Goal: Transaction & Acquisition: Download file/media

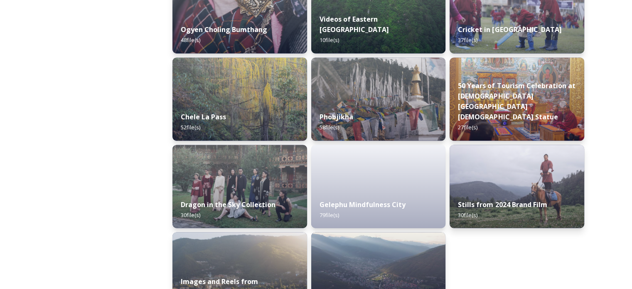
scroll to position [1419, 0]
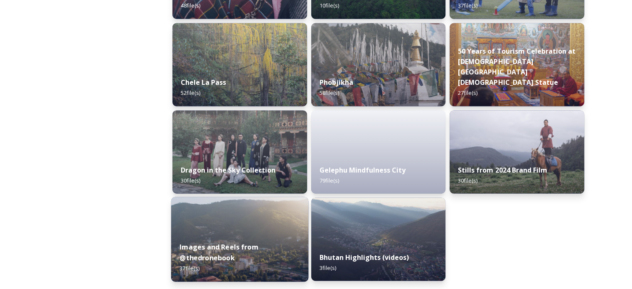
click at [248, 235] on div "Images and Reels from @thedronebook 37 file(s)" at bounding box center [239, 257] width 137 height 48
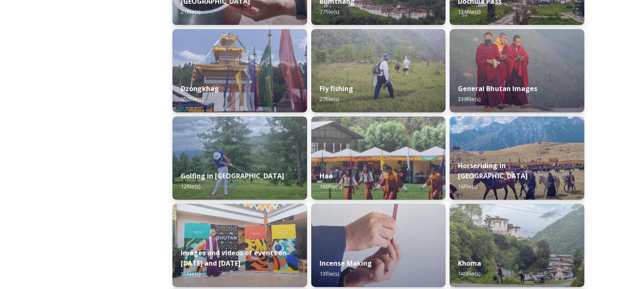
scroll to position [374, 0]
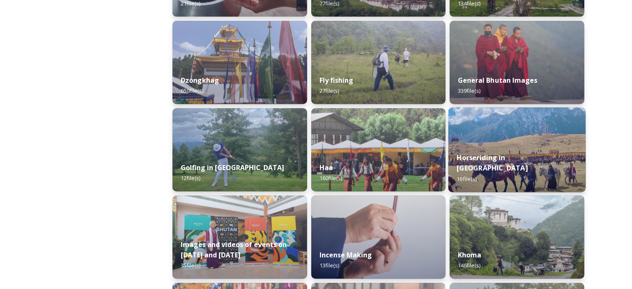
click at [518, 141] on img at bounding box center [516, 149] width 137 height 85
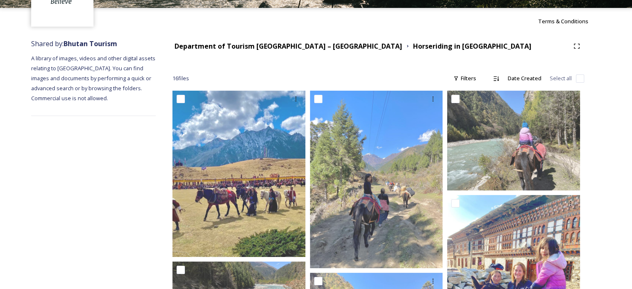
scroll to position [50, 0]
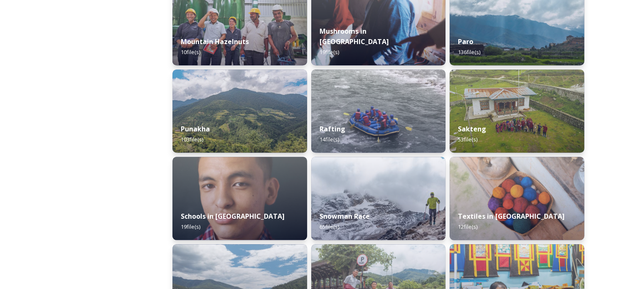
scroll to position [828, 0]
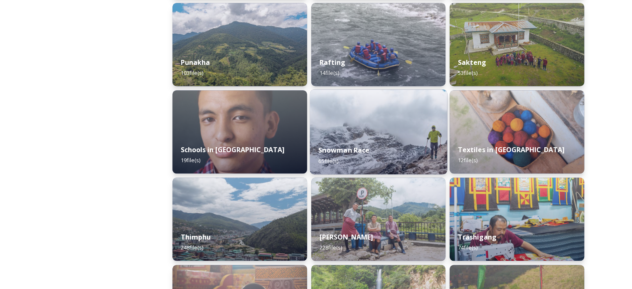
click at [387, 144] on div "Snowman Race 65 file(s)" at bounding box center [378, 155] width 137 height 38
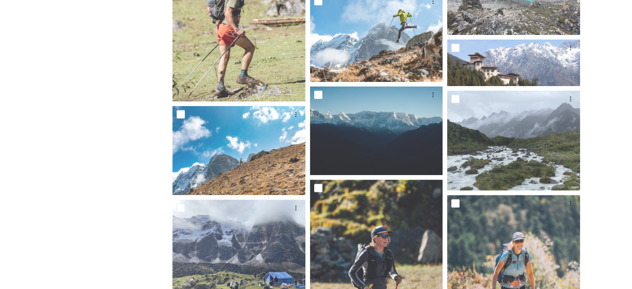
scroll to position [225, 0]
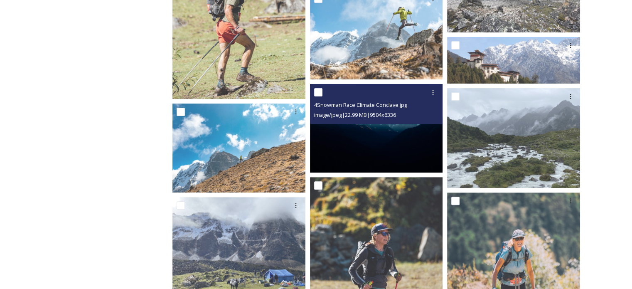
click at [392, 132] on img at bounding box center [376, 128] width 133 height 88
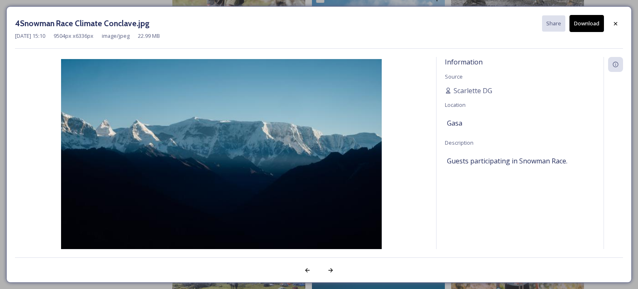
click at [585, 20] on button "Download" at bounding box center [587, 23] width 34 height 17
click at [618, 25] on icon at bounding box center [615, 23] width 7 height 7
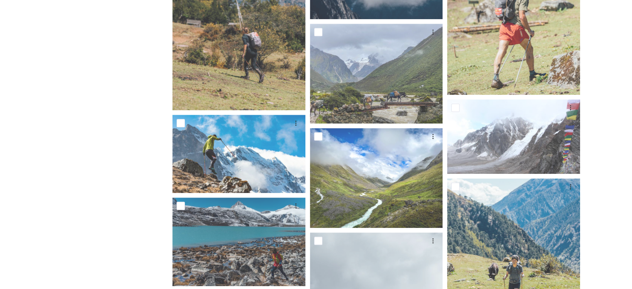
scroll to position [761, 0]
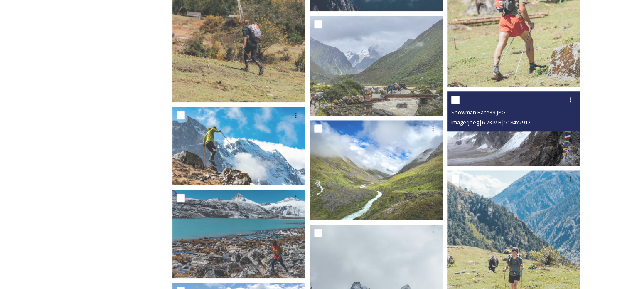
click at [508, 143] on img at bounding box center [513, 128] width 133 height 75
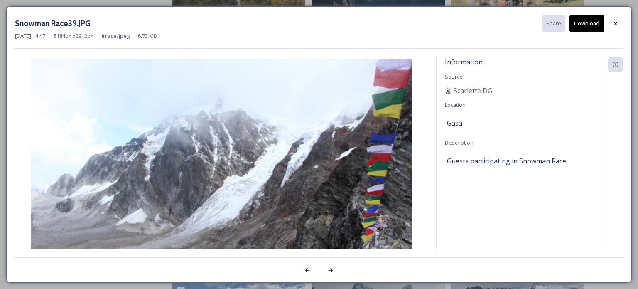
click at [580, 19] on button "Download" at bounding box center [587, 23] width 34 height 17
click at [615, 23] on icon at bounding box center [615, 23] width 7 height 7
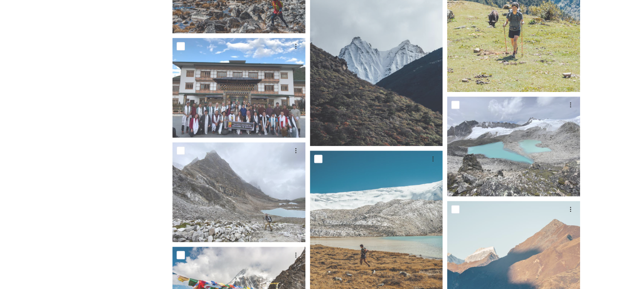
scroll to position [1014, 0]
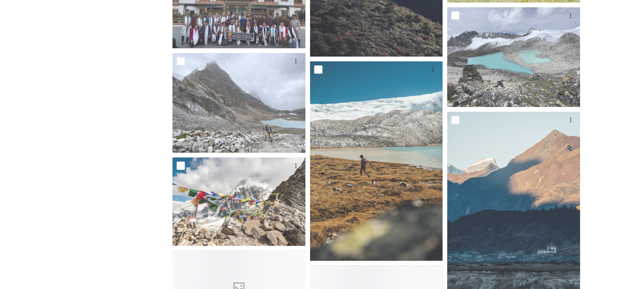
scroll to position [1098, 0]
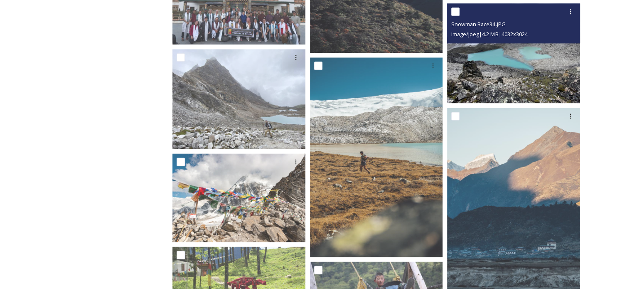
click at [550, 59] on img at bounding box center [513, 53] width 133 height 100
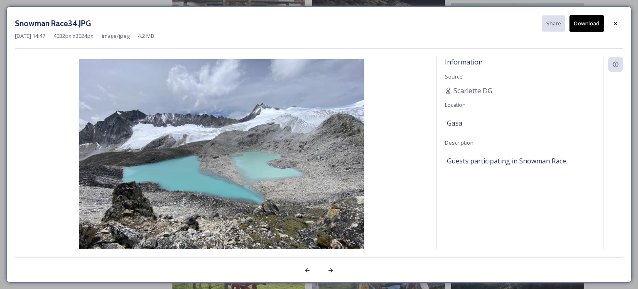
click at [585, 25] on button "Download" at bounding box center [587, 23] width 34 height 17
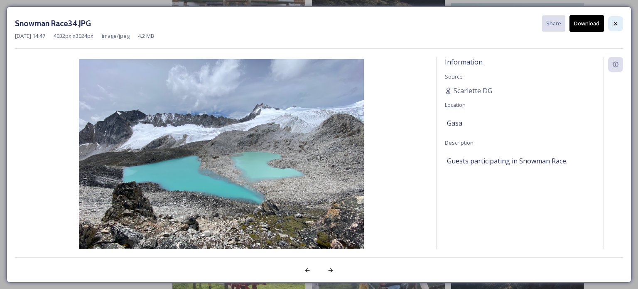
click at [616, 22] on icon at bounding box center [615, 23] width 7 height 7
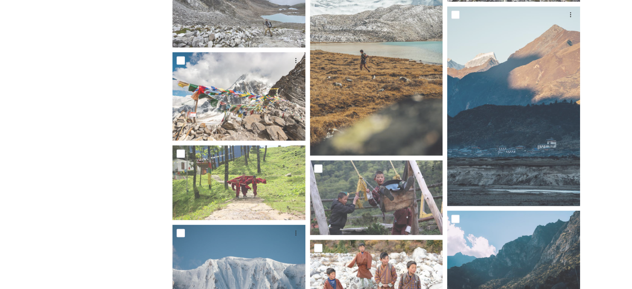
scroll to position [1204, 0]
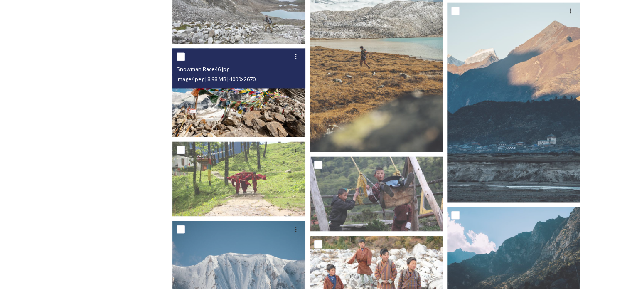
click at [263, 110] on img at bounding box center [238, 92] width 133 height 88
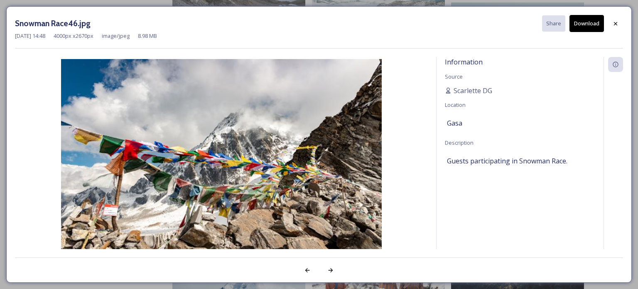
click at [595, 26] on button "Download" at bounding box center [587, 23] width 34 height 17
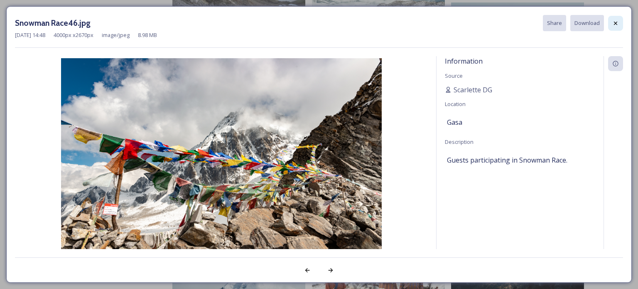
click at [617, 24] on icon at bounding box center [615, 23] width 7 height 7
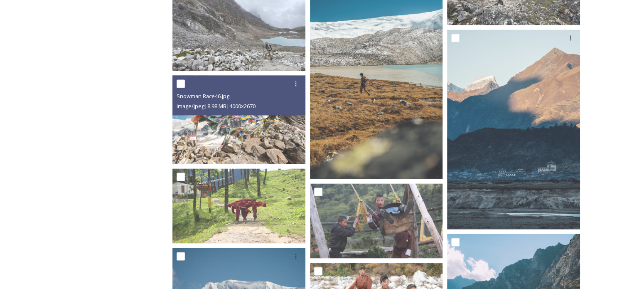
scroll to position [1173, 0]
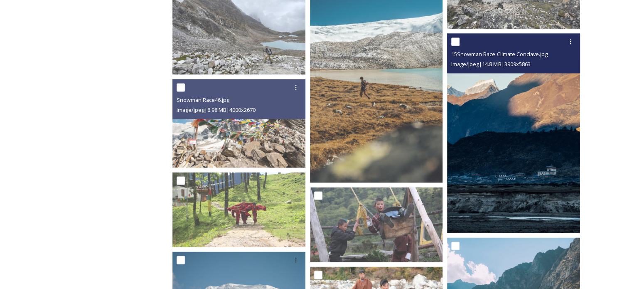
click at [530, 113] on img at bounding box center [513, 132] width 133 height 199
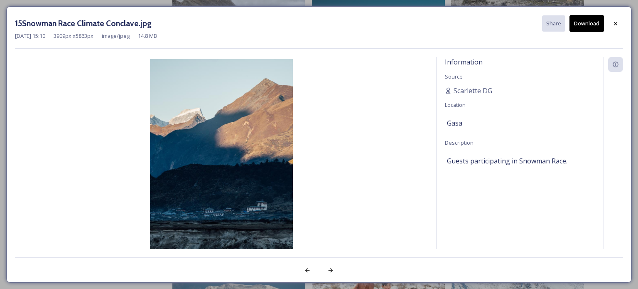
click at [584, 24] on button "Download" at bounding box center [587, 23] width 34 height 17
click at [615, 22] on icon at bounding box center [615, 23] width 7 height 7
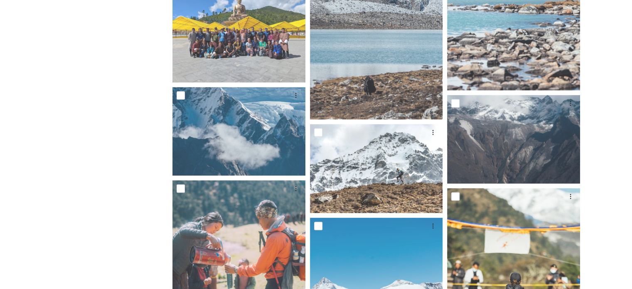
scroll to position [1685, 0]
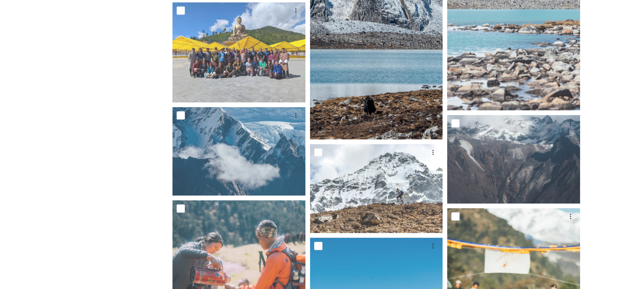
click at [357, 104] on img at bounding box center [376, 39] width 133 height 199
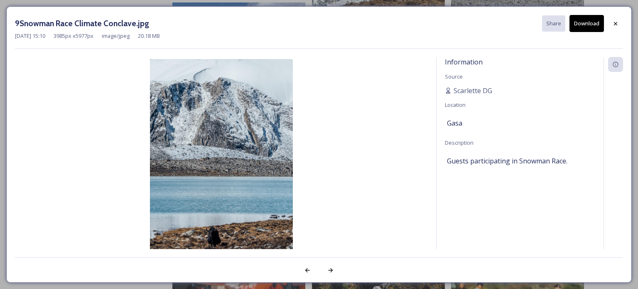
click at [580, 25] on button "Download" at bounding box center [587, 23] width 34 height 17
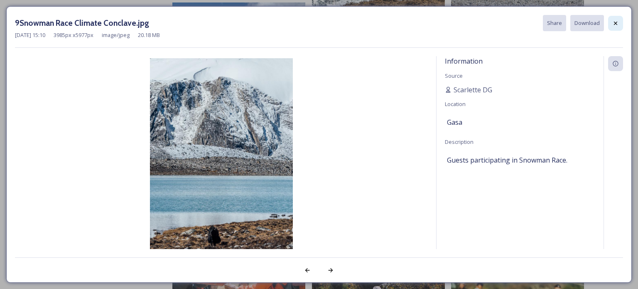
click at [615, 20] on icon at bounding box center [615, 23] width 7 height 7
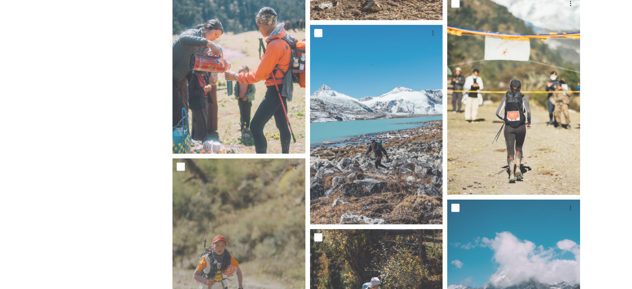
scroll to position [1902, 0]
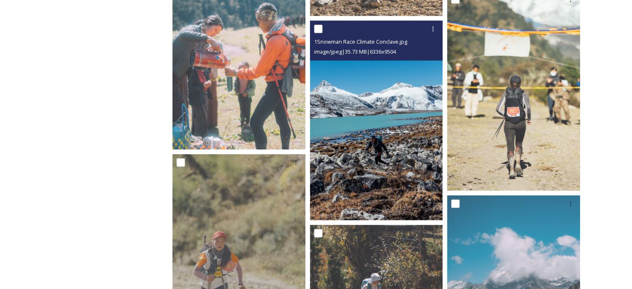
click at [376, 138] on img at bounding box center [376, 120] width 133 height 199
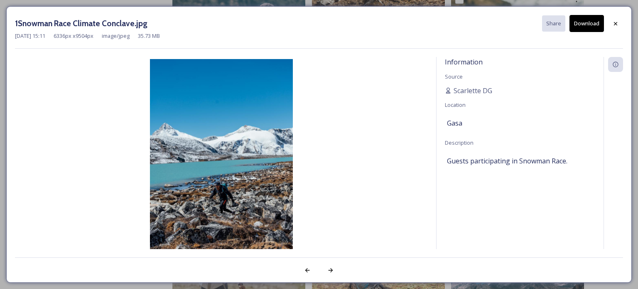
click at [584, 25] on button "Download" at bounding box center [587, 23] width 34 height 17
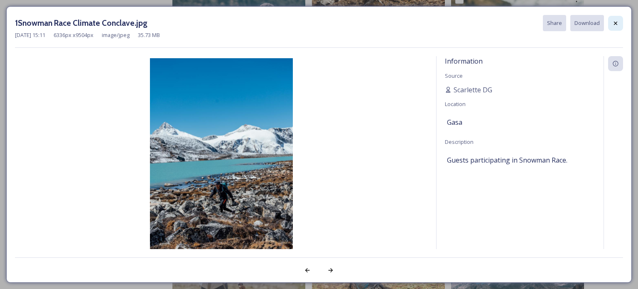
click at [617, 23] on icon at bounding box center [615, 23] width 7 height 7
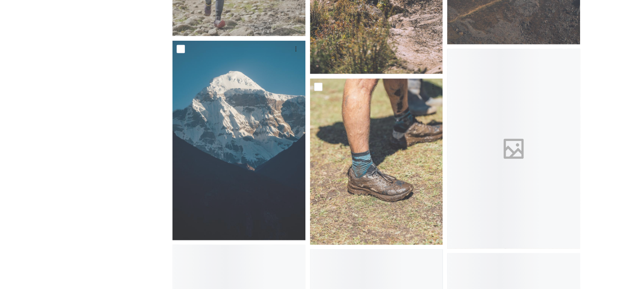
scroll to position [2231, 0]
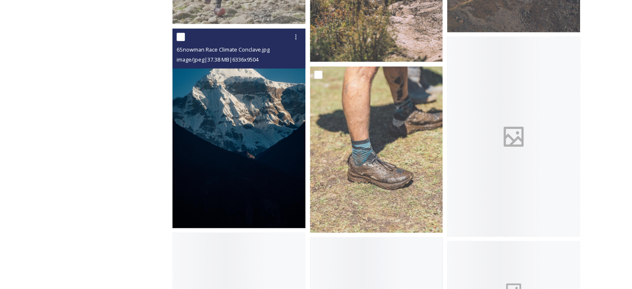
click at [236, 142] on img at bounding box center [238, 128] width 133 height 199
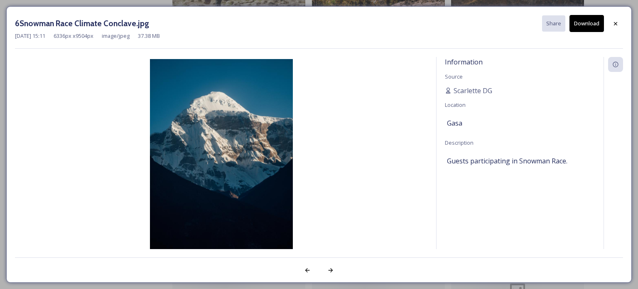
click at [585, 24] on button "Download" at bounding box center [587, 23] width 34 height 17
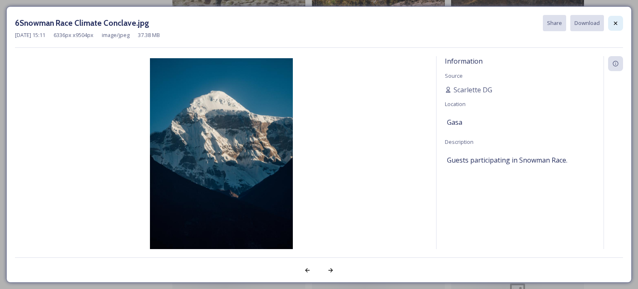
click at [616, 21] on icon at bounding box center [615, 23] width 7 height 7
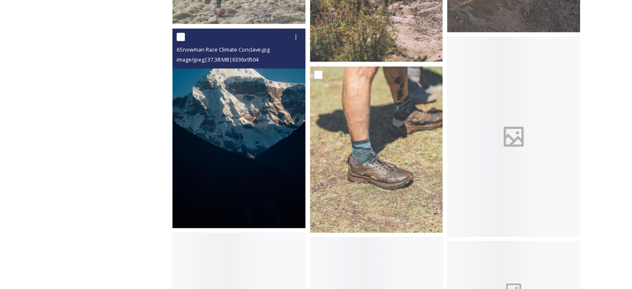
click at [192, 149] on img at bounding box center [238, 128] width 133 height 199
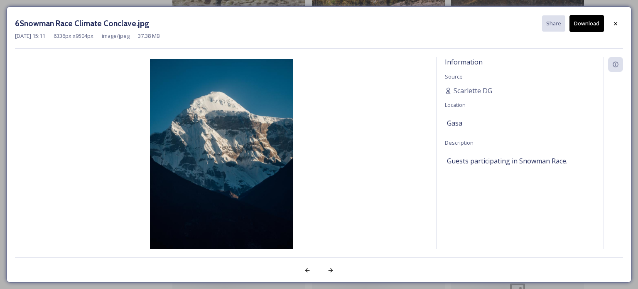
click at [577, 23] on button "Download" at bounding box center [587, 23] width 34 height 17
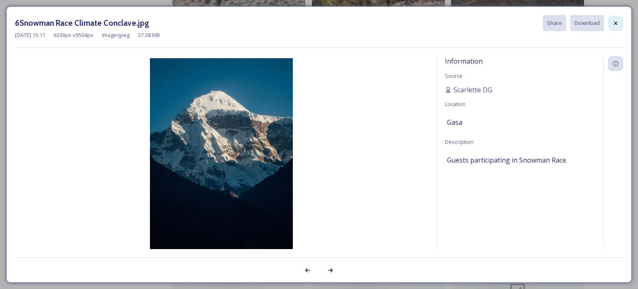
click at [615, 21] on icon at bounding box center [615, 23] width 7 height 7
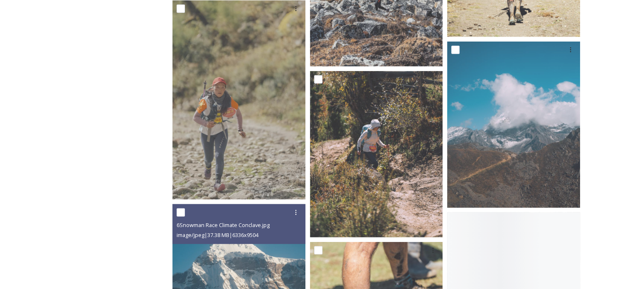
scroll to position [2048, 0]
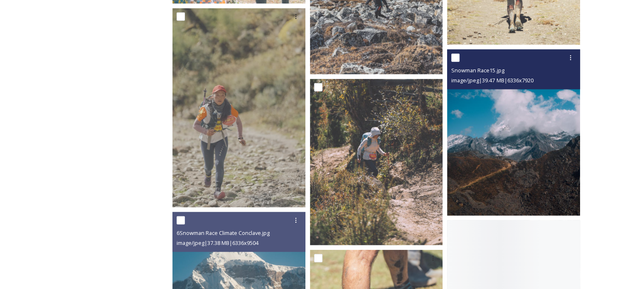
click at [523, 144] on img at bounding box center [513, 132] width 133 height 166
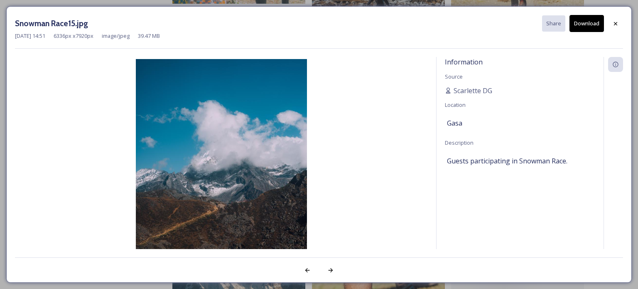
click at [588, 27] on button "Download" at bounding box center [587, 23] width 34 height 17
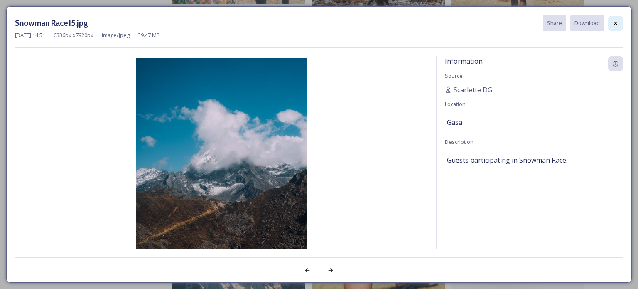
click at [617, 22] on icon at bounding box center [615, 23] width 7 height 7
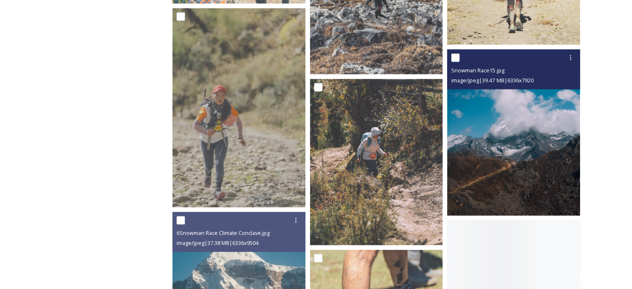
click at [505, 140] on img at bounding box center [513, 132] width 133 height 166
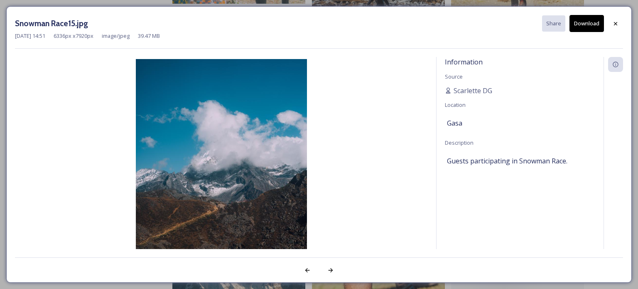
click at [579, 20] on button "Download" at bounding box center [587, 23] width 34 height 17
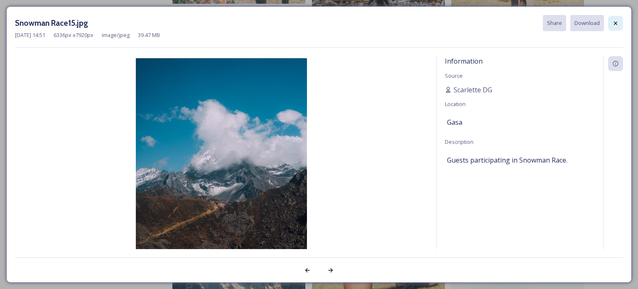
click at [613, 22] on icon at bounding box center [615, 23] width 7 height 7
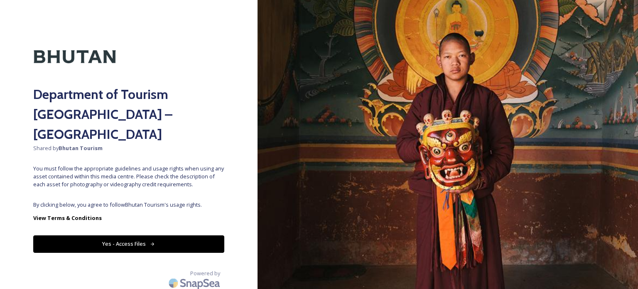
click at [150, 235] on button "Yes - Access Files" at bounding box center [128, 243] width 191 height 17
click at [119, 235] on button "Yes - Access Files" at bounding box center [128, 243] width 191 height 17
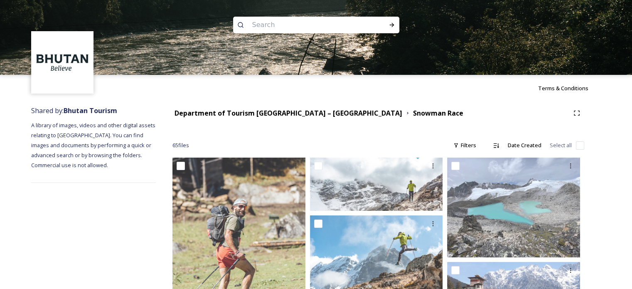
click at [256, 24] on input at bounding box center [305, 25] width 114 height 18
type input "jomolhari"
click at [391, 25] on icon at bounding box center [391, 25] width 5 height 4
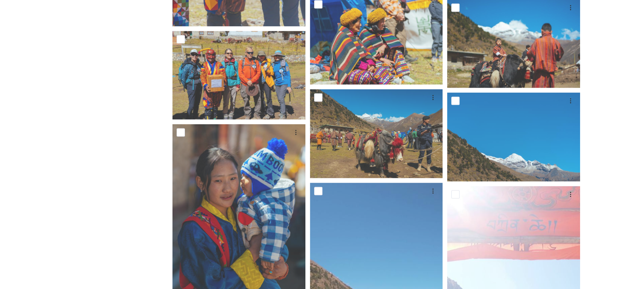
scroll to position [1432, 0]
